Goal: Use online tool/utility

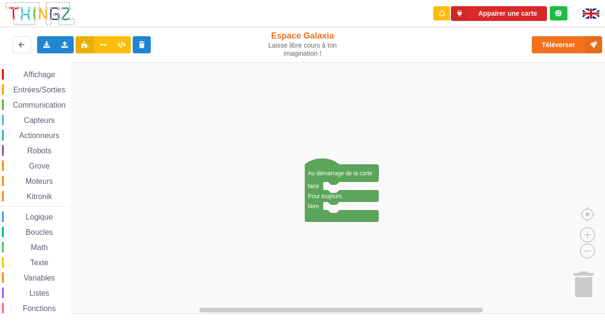
click at [40, 101] on span "Communication" at bounding box center [39, 105] width 56 height 8
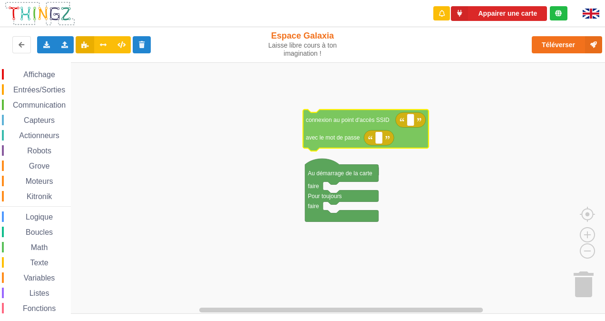
click at [339, 137] on div "Affichage Entrées/Sorties Communication Capteurs Actionneurs Robots Grove Moteu…" at bounding box center [306, 188] width 612 height 252
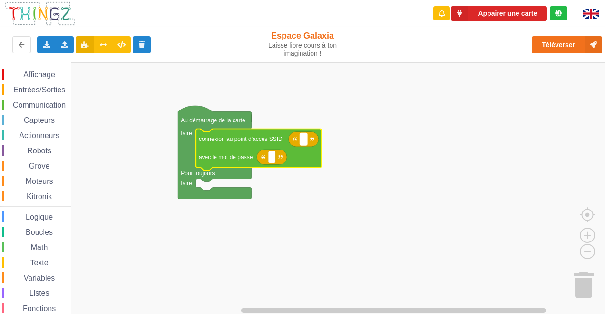
click at [300, 137] on rect "Espace de travail de Blocky" at bounding box center [303, 139] width 7 height 12
type input "technoa5"
type input "1234567890"
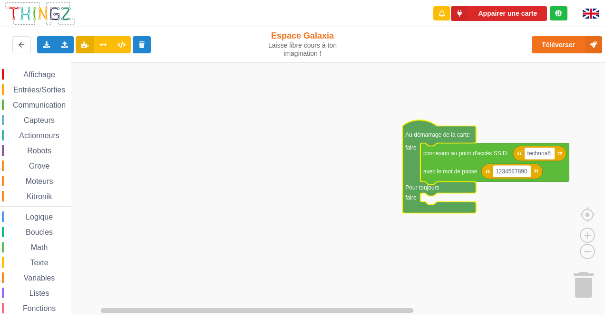
click at [34, 106] on span "Communication" at bounding box center [39, 105] width 56 height 8
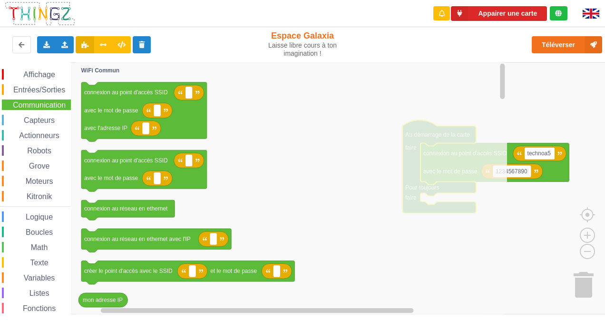
click at [530, 235] on rect "Espace de travail de Blocky" at bounding box center [306, 188] width 612 height 252
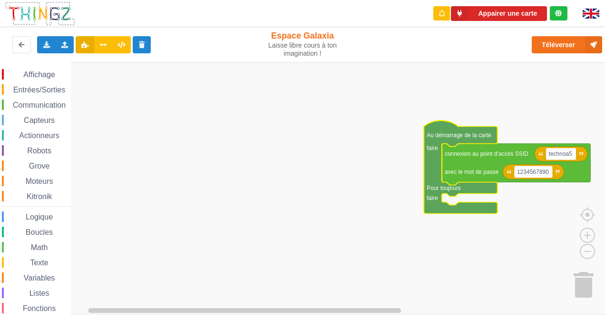
click at [35, 103] on span "Communication" at bounding box center [39, 105] width 56 height 8
